Goal: Find specific page/section: Find specific page/section

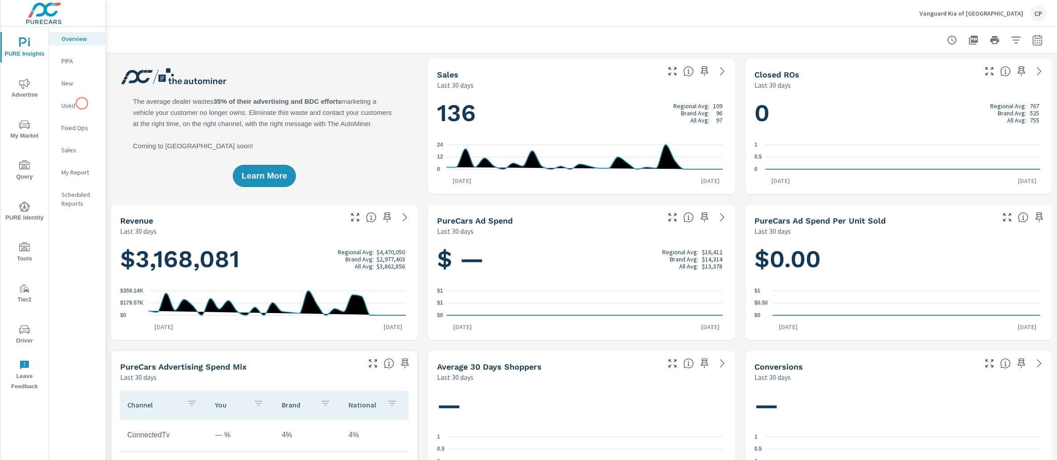
scroll to position [0, 0]
click at [9, 130] on span "My Market" at bounding box center [24, 130] width 43 height 22
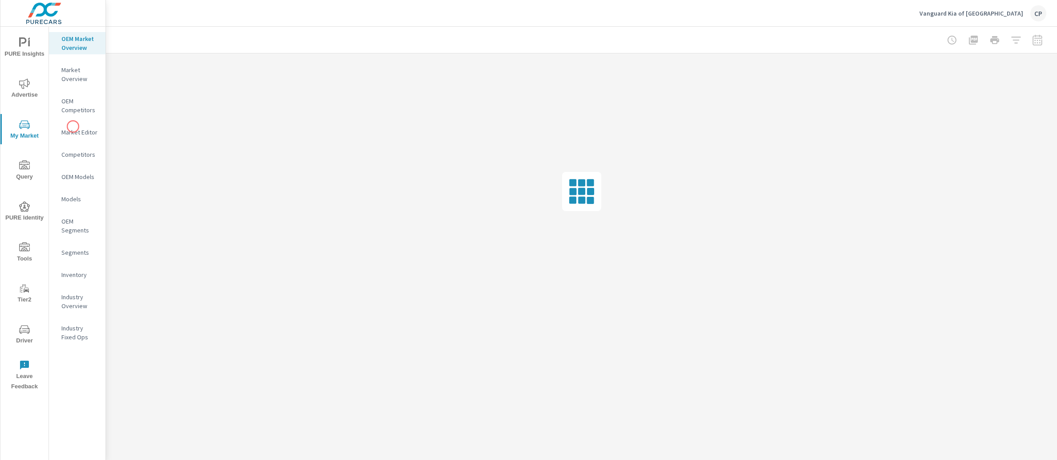
click at [73, 127] on div "Market Editor" at bounding box center [77, 132] width 57 height 13
